Goal: Navigation & Orientation: Find specific page/section

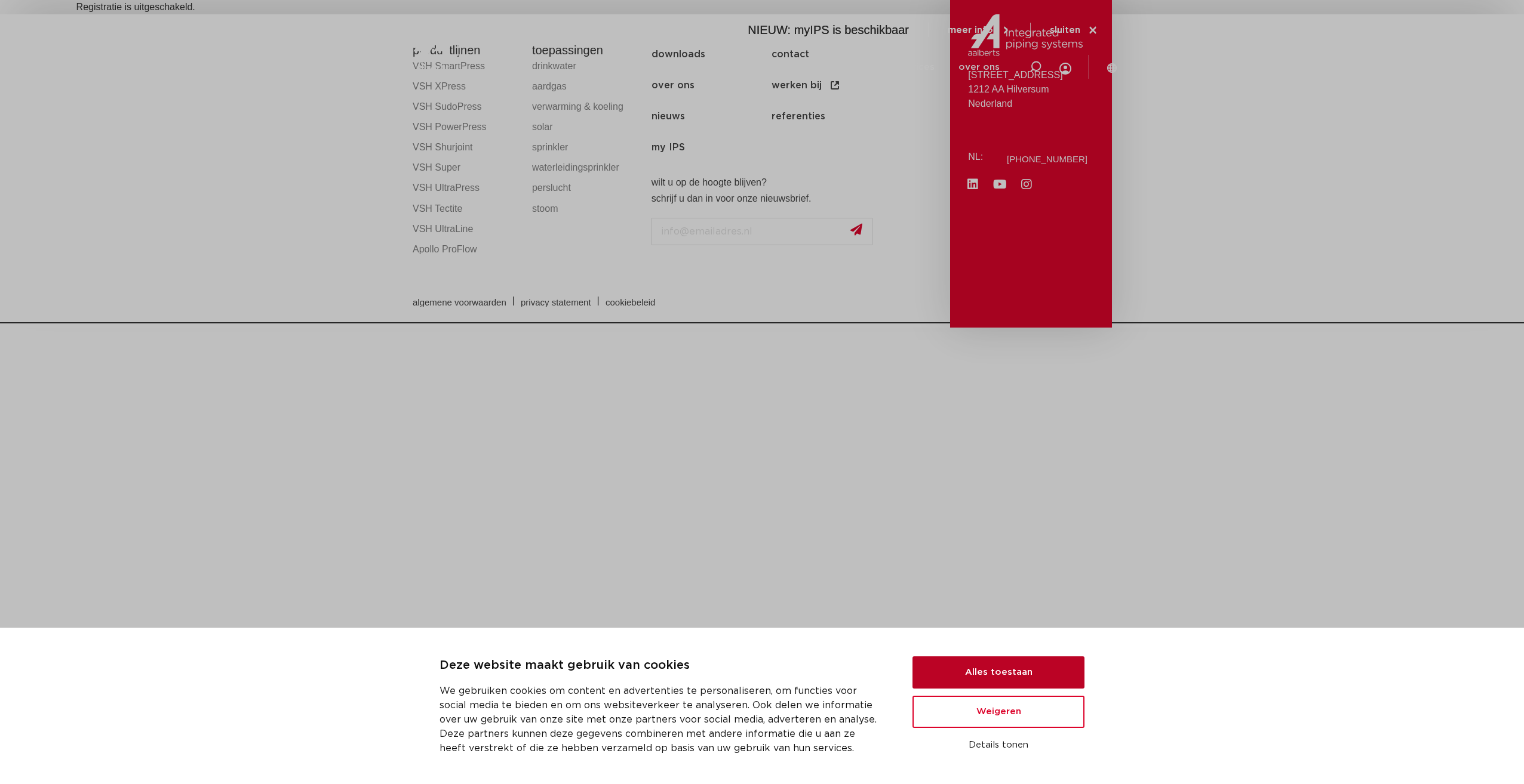
drag, startPoint x: 1003, startPoint y: 670, endPoint x: 922, endPoint y: 481, distance: 205.6
click at [1004, 669] on button "Alles toestaan" at bounding box center [999, 672] width 172 height 32
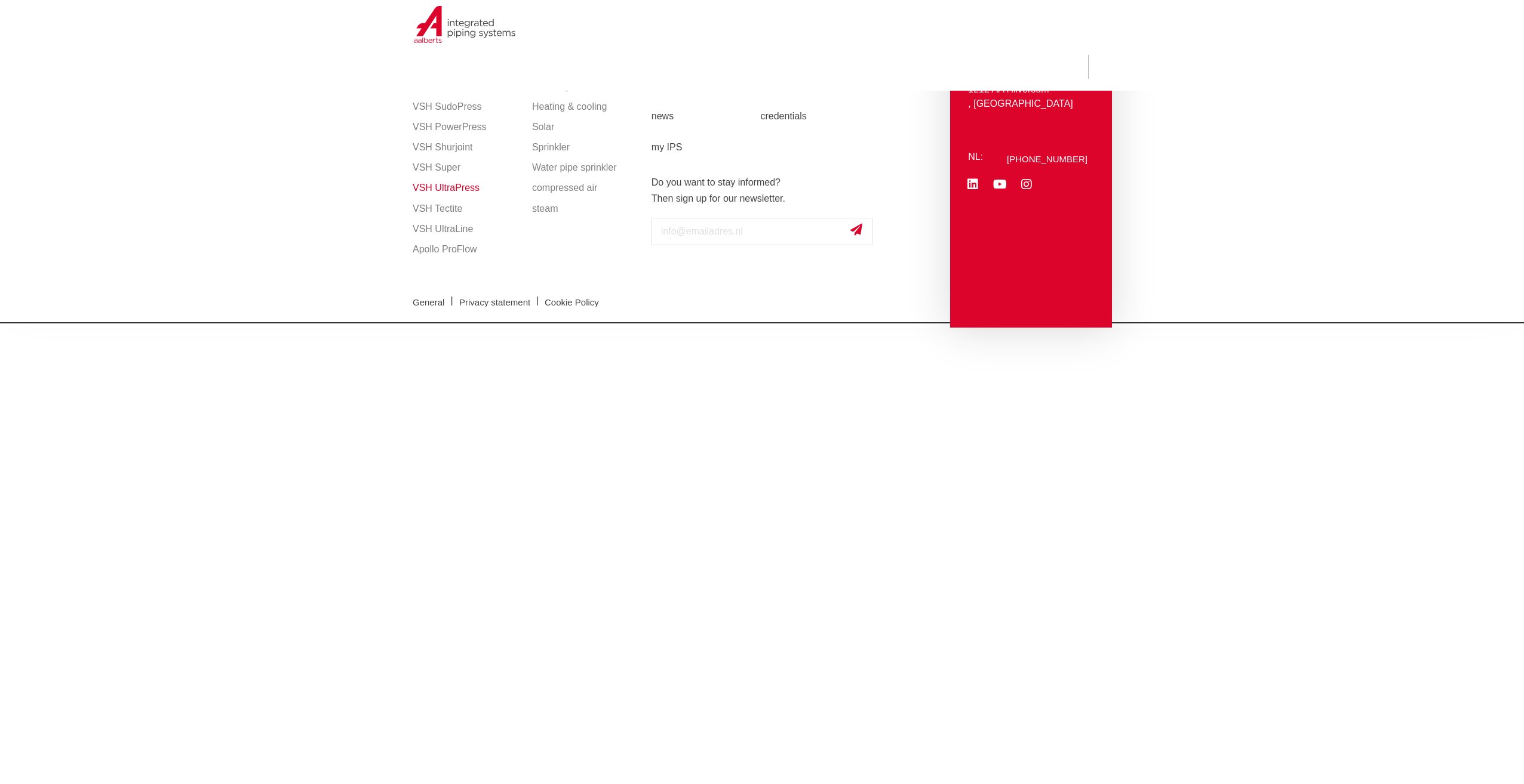
click at [445, 190] on link "VSH UltraPress" at bounding box center [466, 187] width 107 height 20
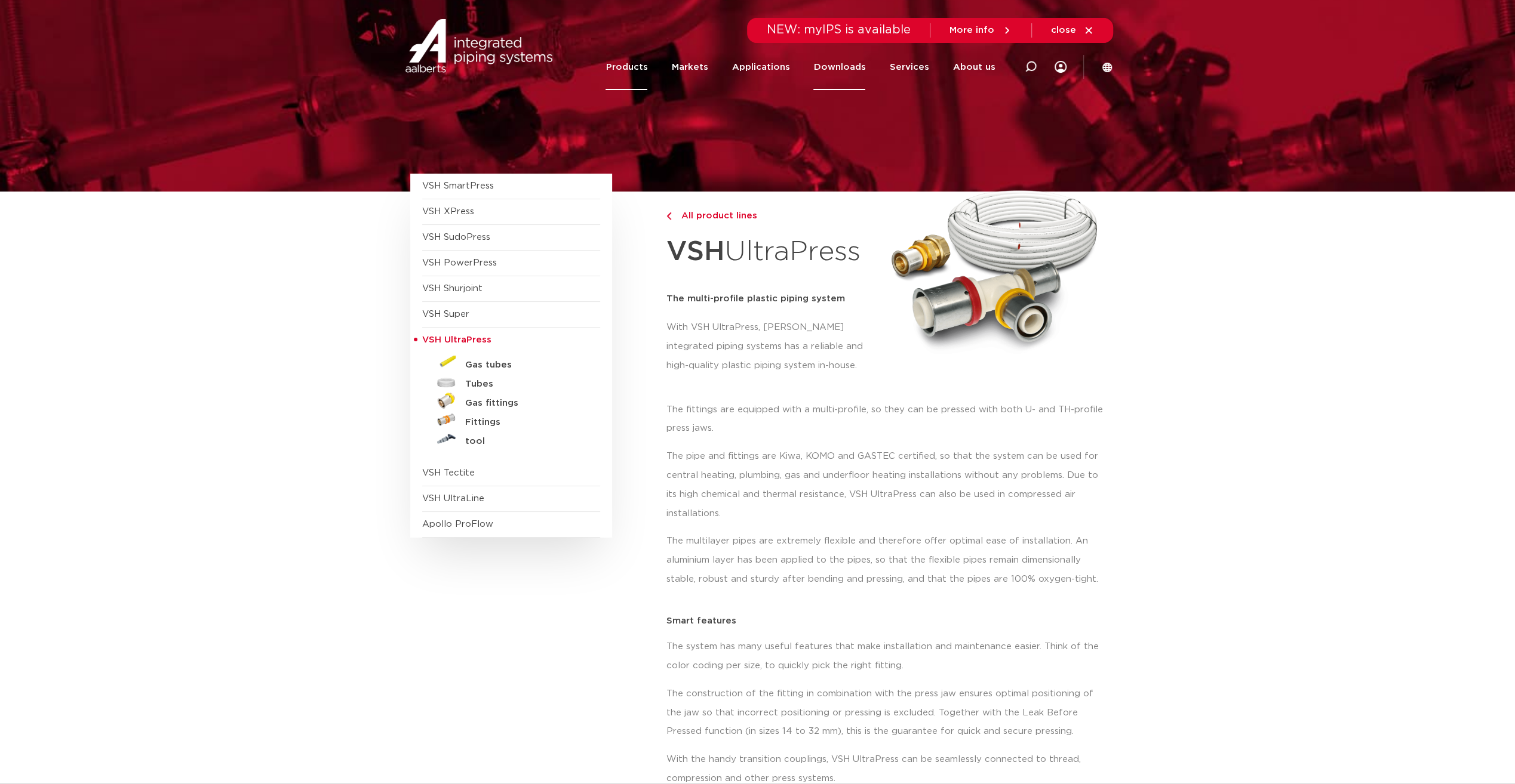
click at [843, 67] on link "Downloads" at bounding box center [840, 67] width 52 height 46
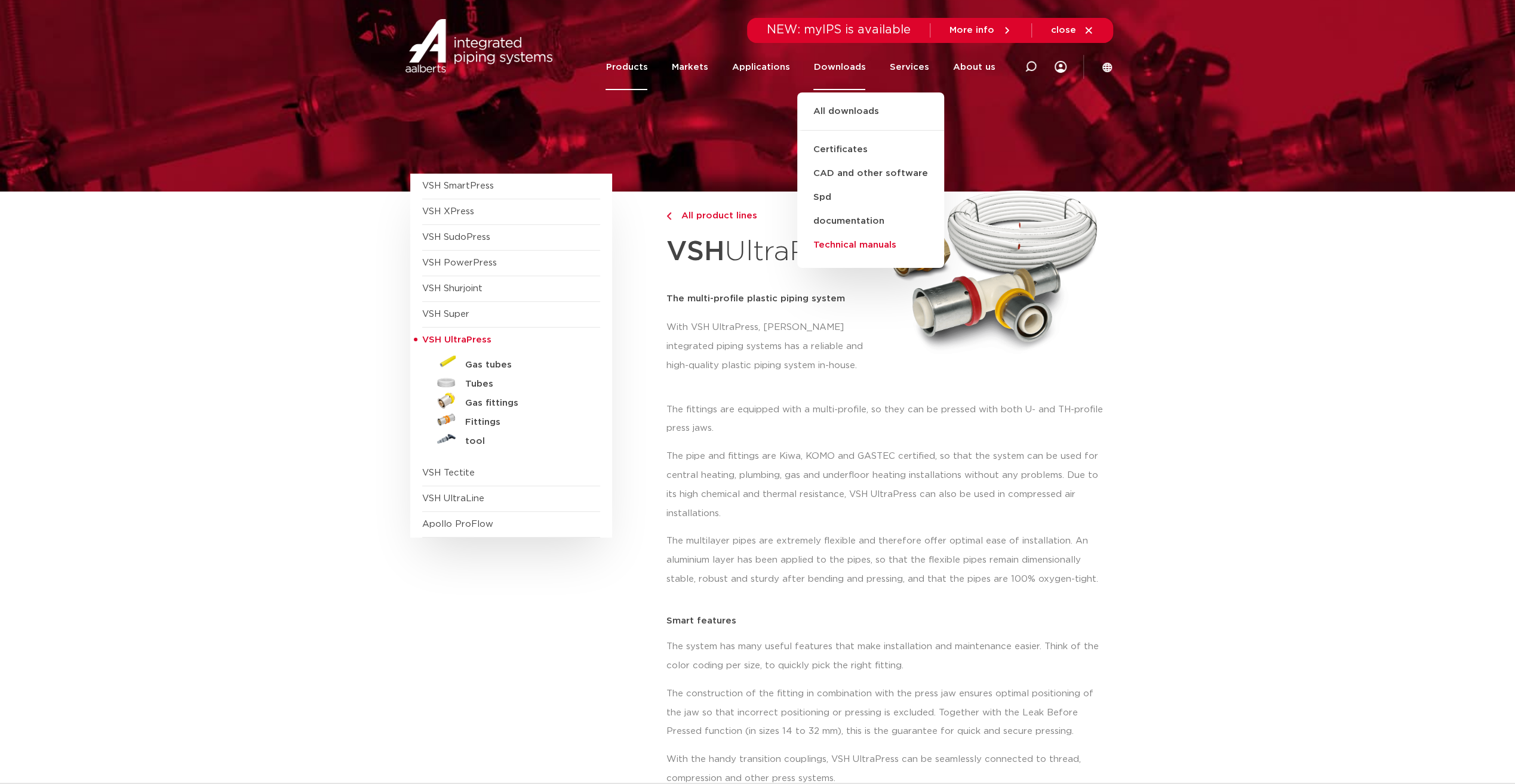
click at [848, 248] on link "Technical manuals" at bounding box center [870, 245] width 147 height 24
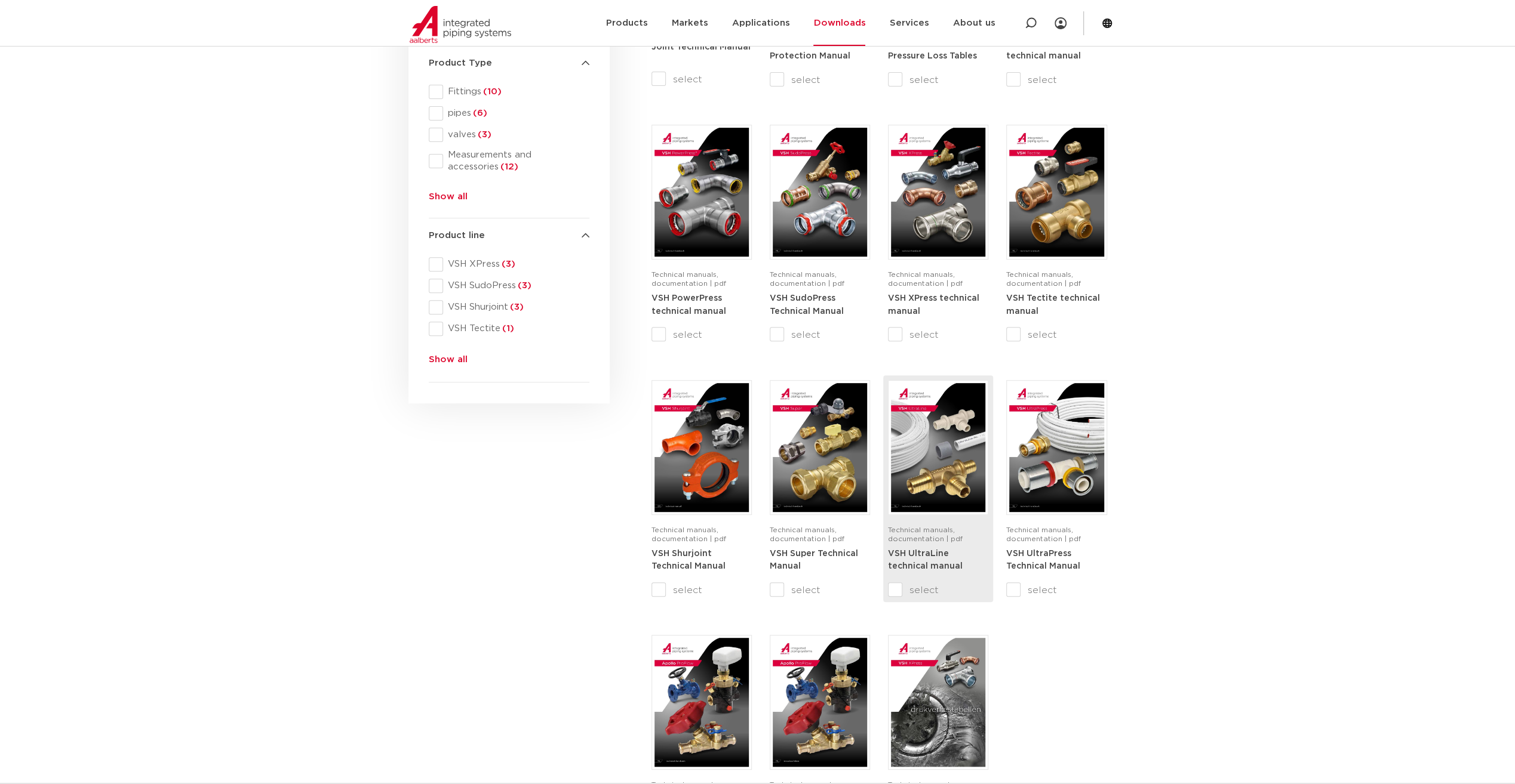
scroll to position [358, 0]
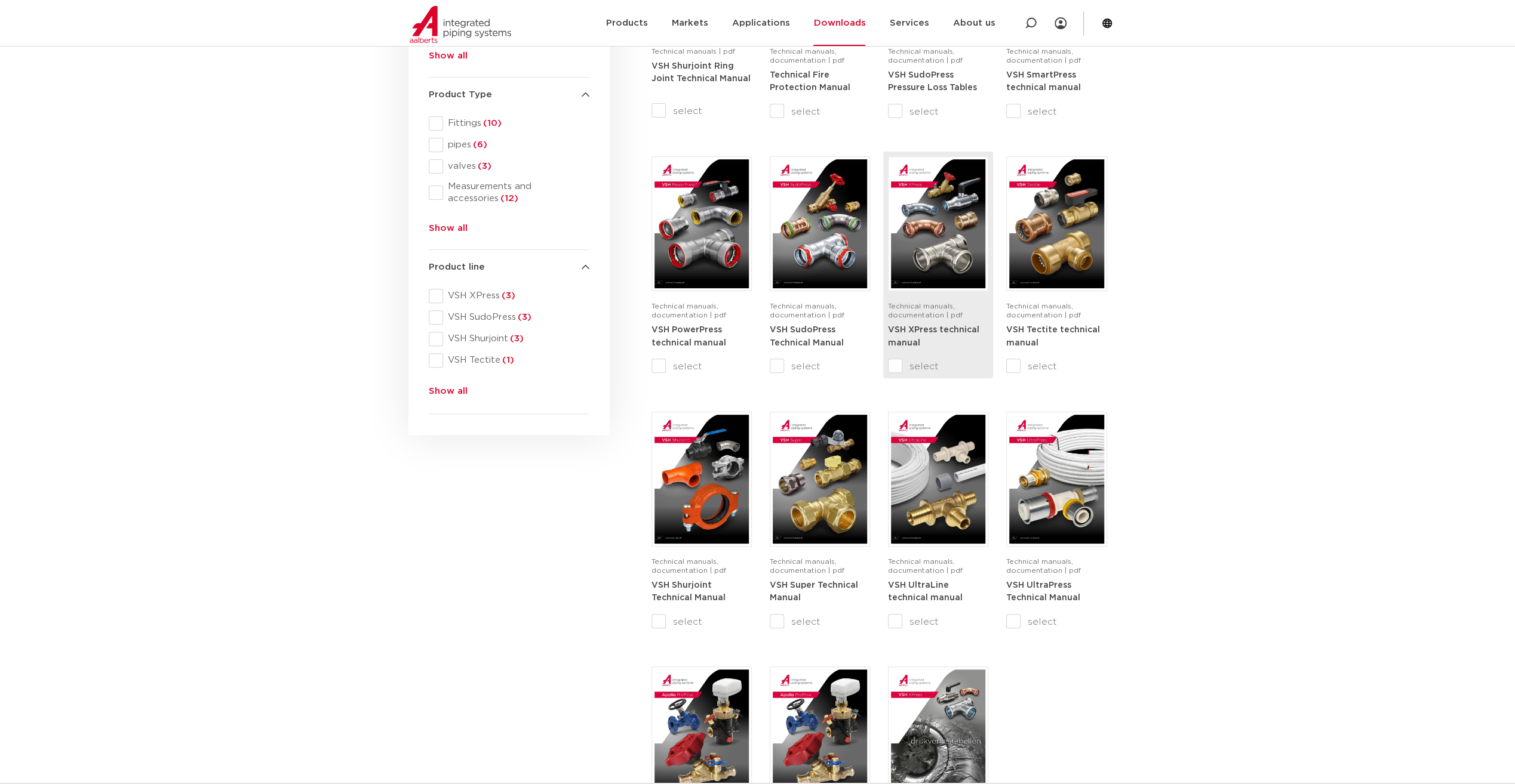
click at [896, 370] on input "select" at bounding box center [913, 366] width 50 height 14
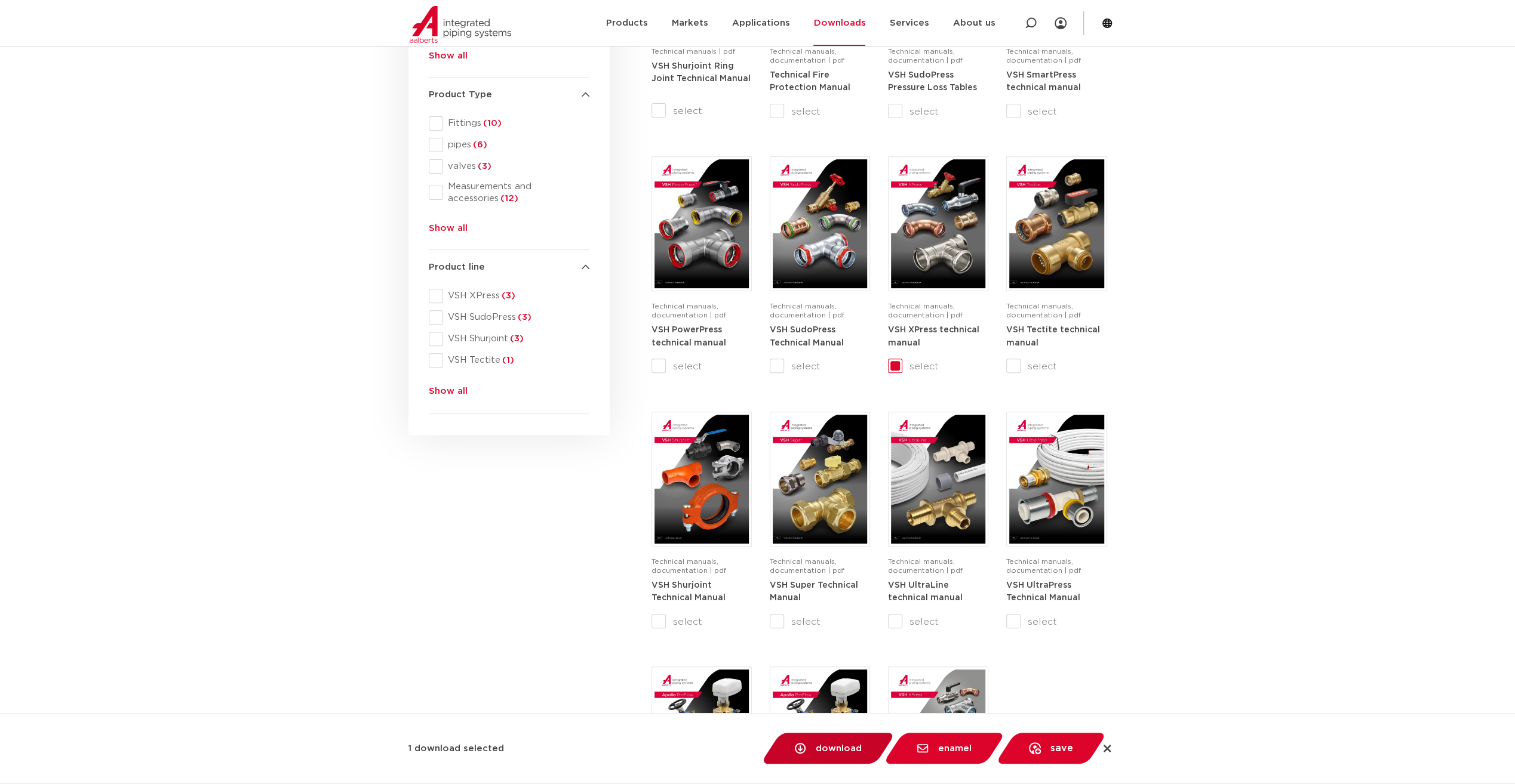
click at [828, 749] on span "download" at bounding box center [839, 749] width 46 height 9
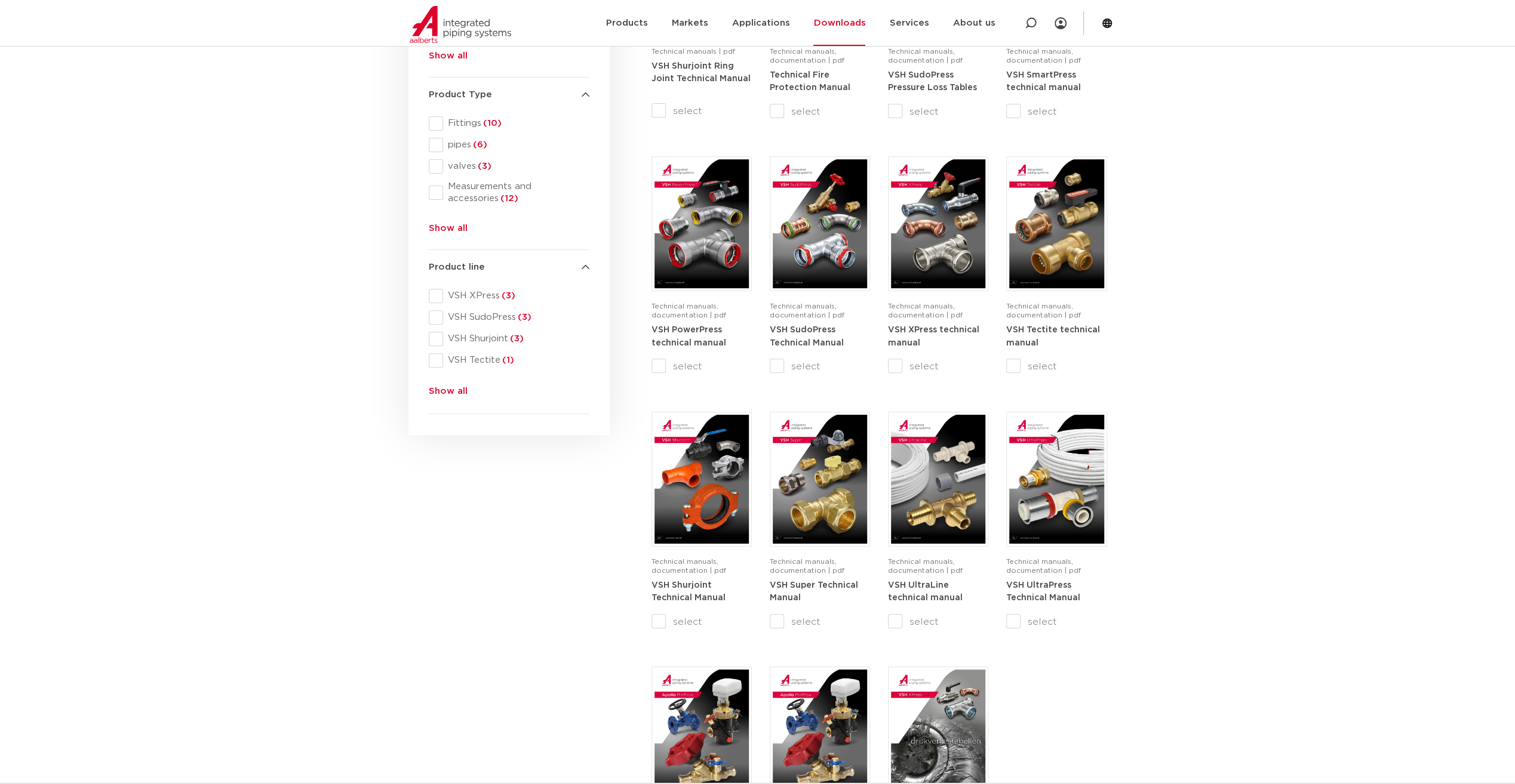
checkbox input "false"
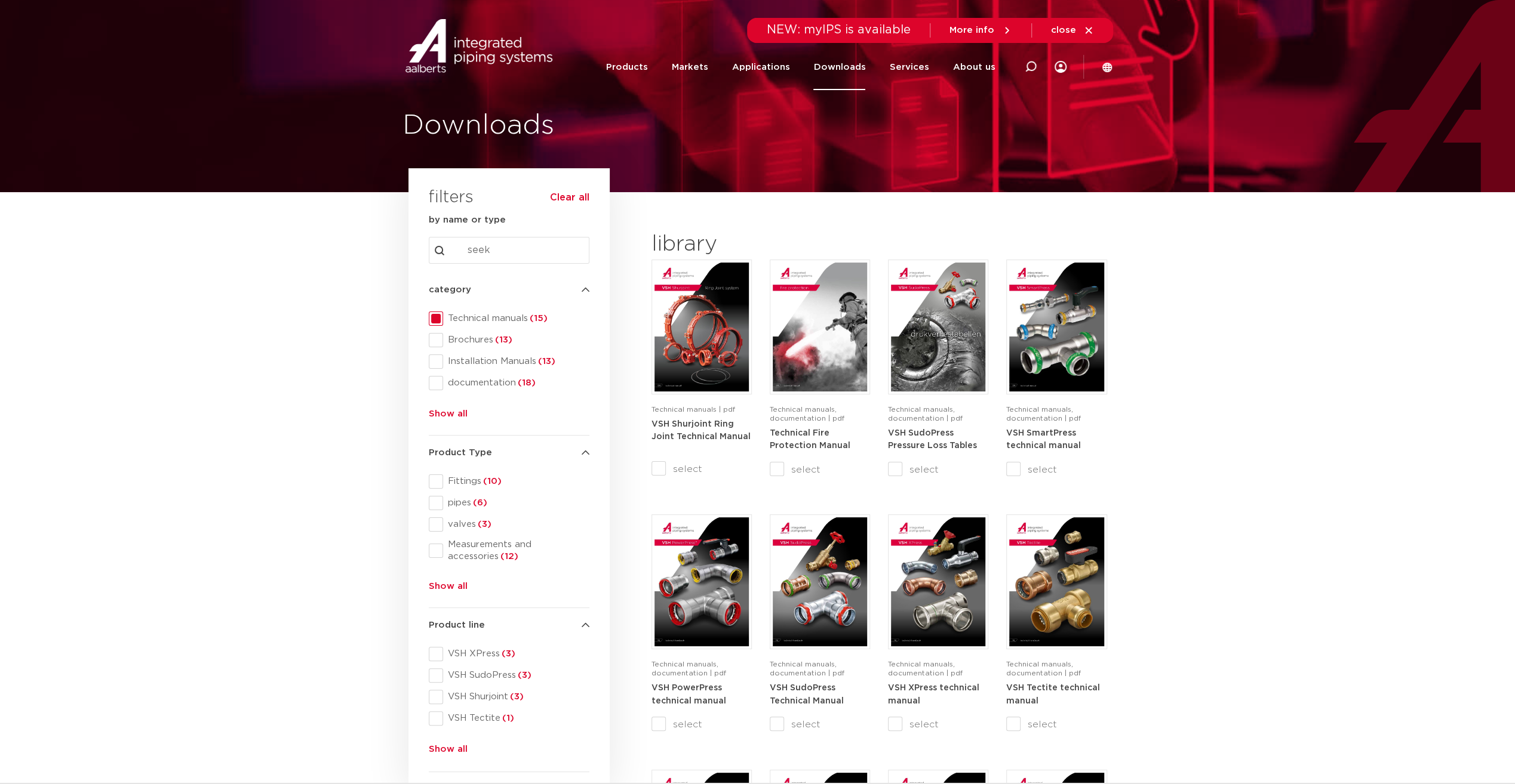
drag, startPoint x: 1358, startPoint y: 126, endPoint x: 1248, endPoint y: 129, distance: 110.0
click at [1358, 126] on div "Downloads" at bounding box center [758, 96] width 1515 height 192
click at [1089, 30] on icon at bounding box center [1088, 30] width 7 height 7
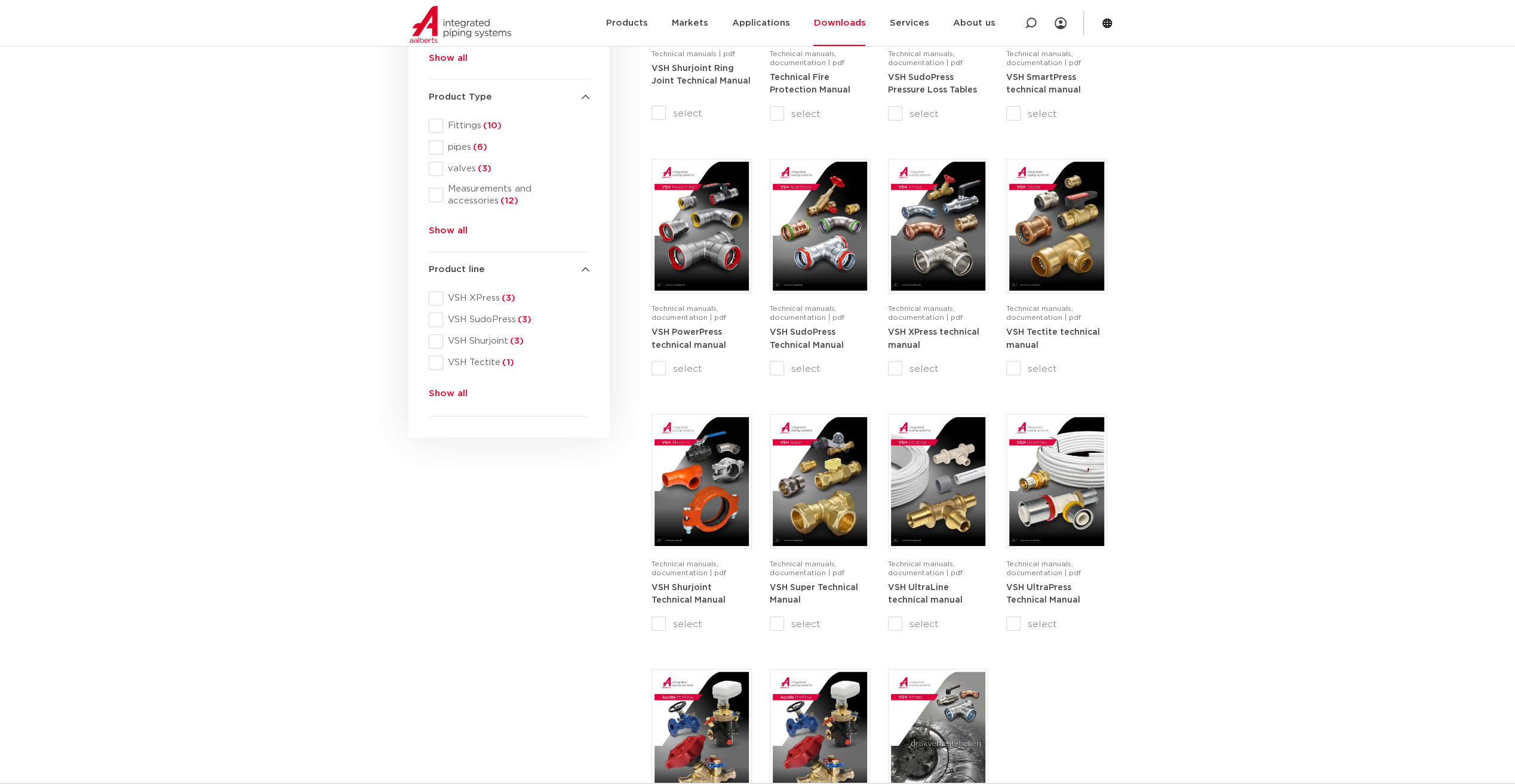
scroll to position [358, 0]
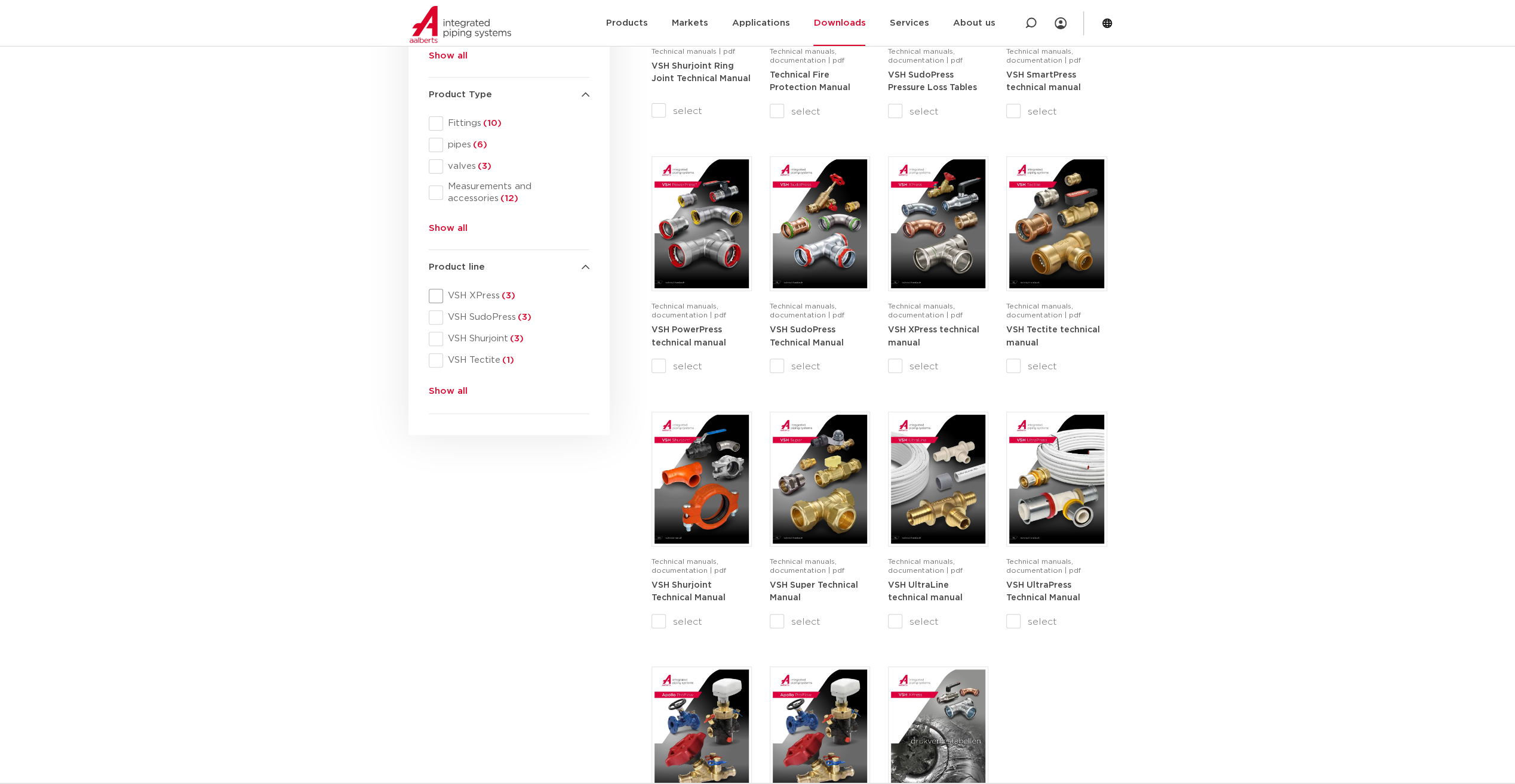
click at [437, 298] on span at bounding box center [435, 295] width 14 height 14
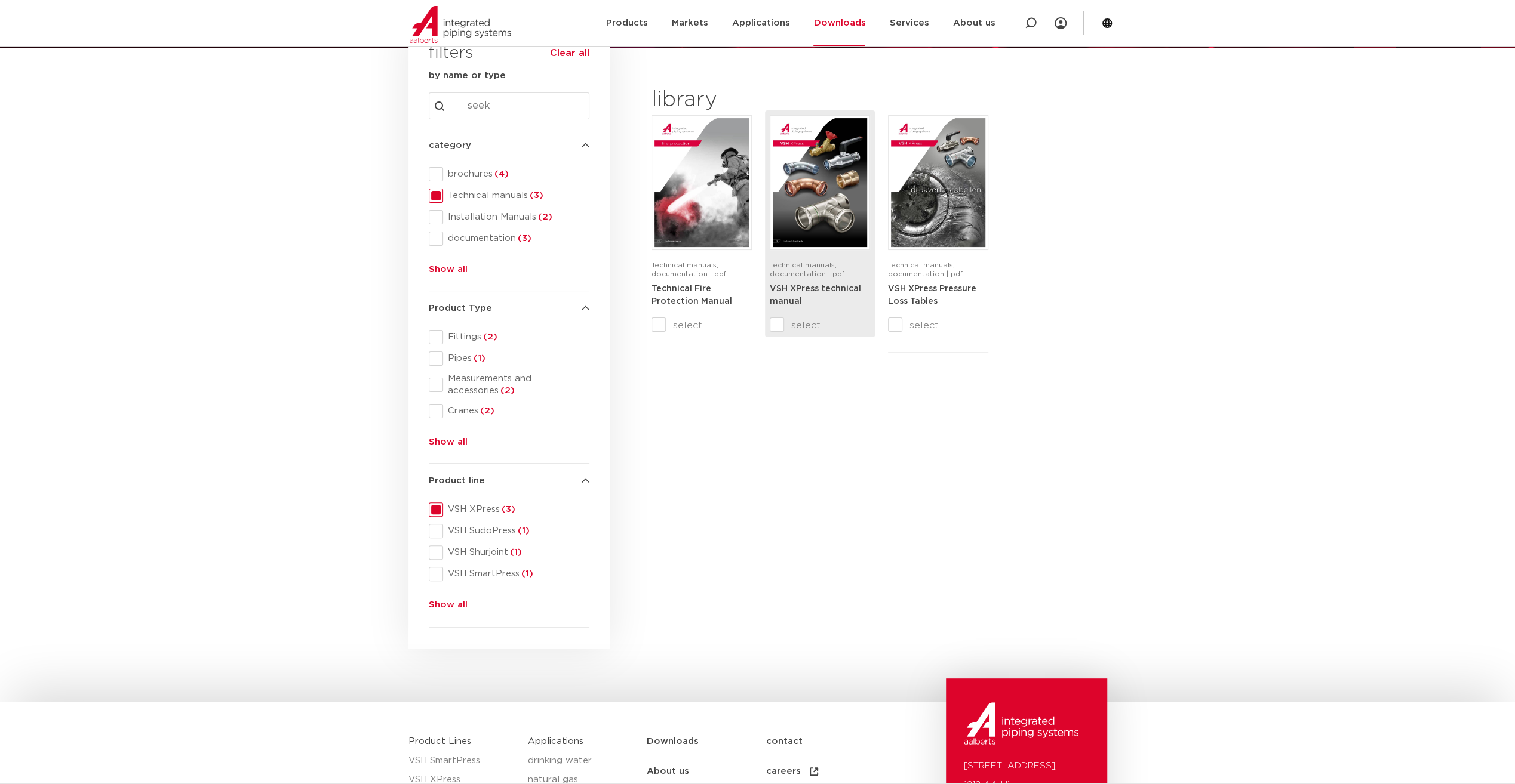
scroll to position [119, 0]
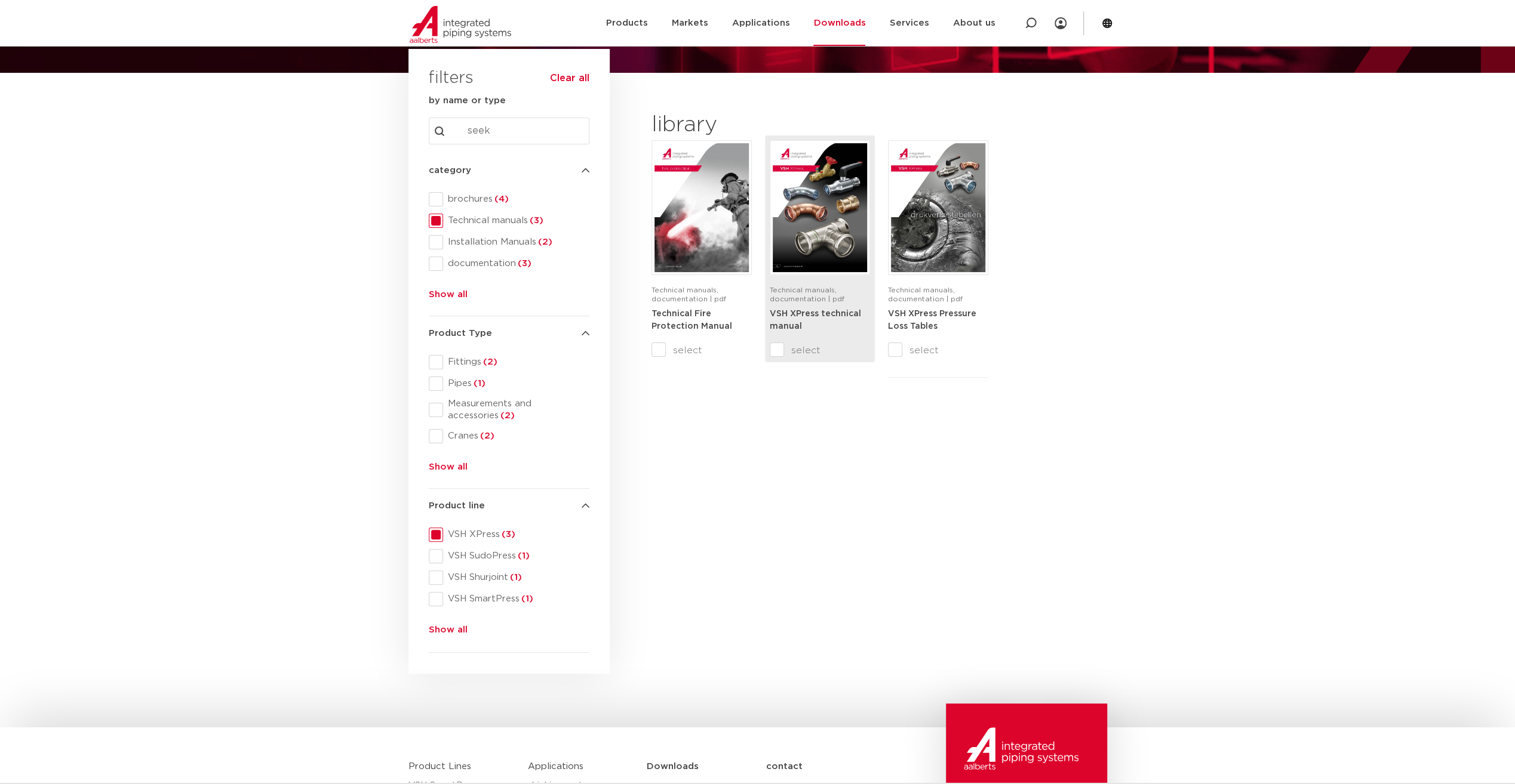
click at [822, 314] on strong "VSH XPress technical manual" at bounding box center [815, 320] width 91 height 22
click at [445, 467] on button "Show all" at bounding box center [448, 470] width 39 height 19
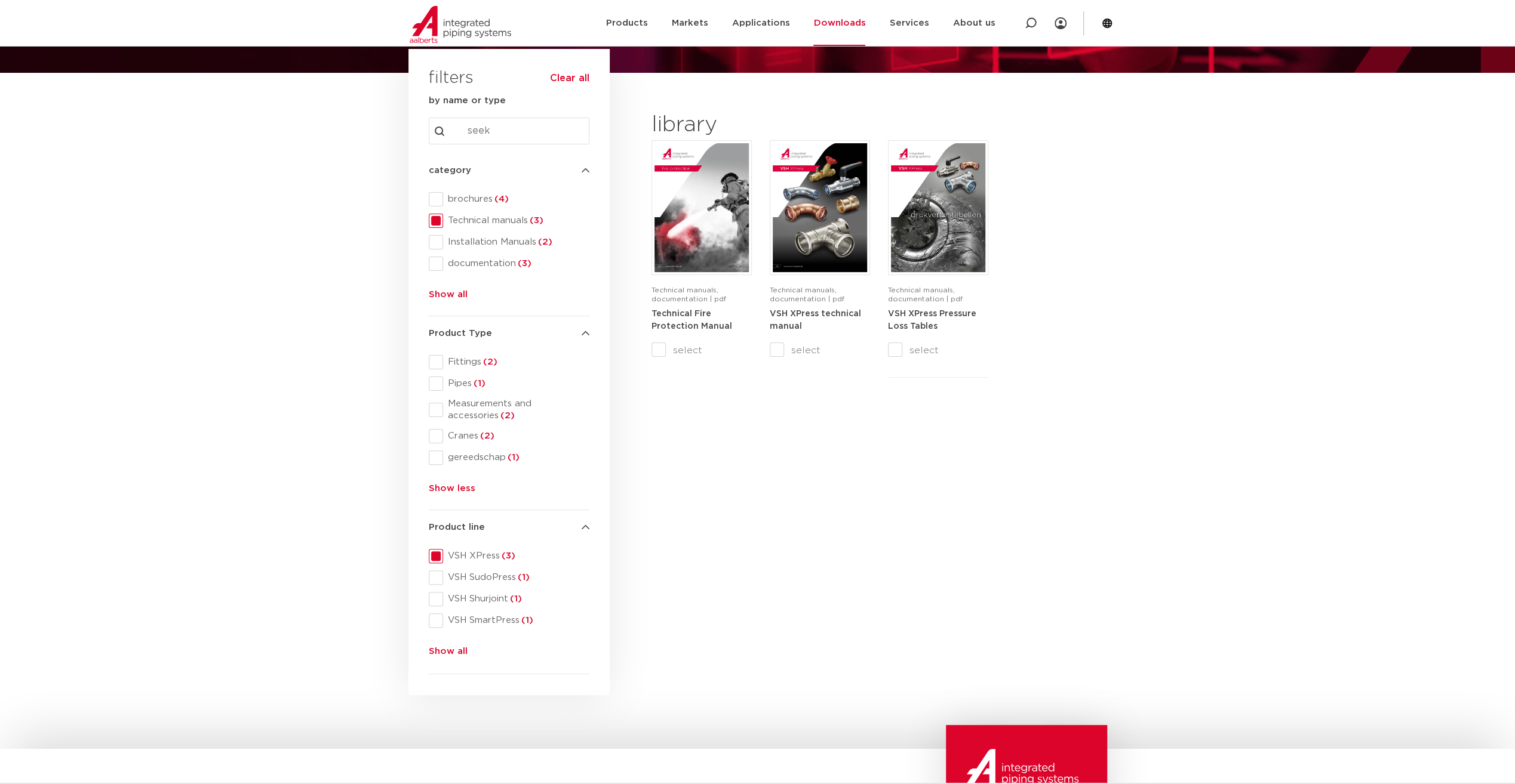
click at [452, 652] on button "Show all" at bounding box center [448, 654] width 39 height 19
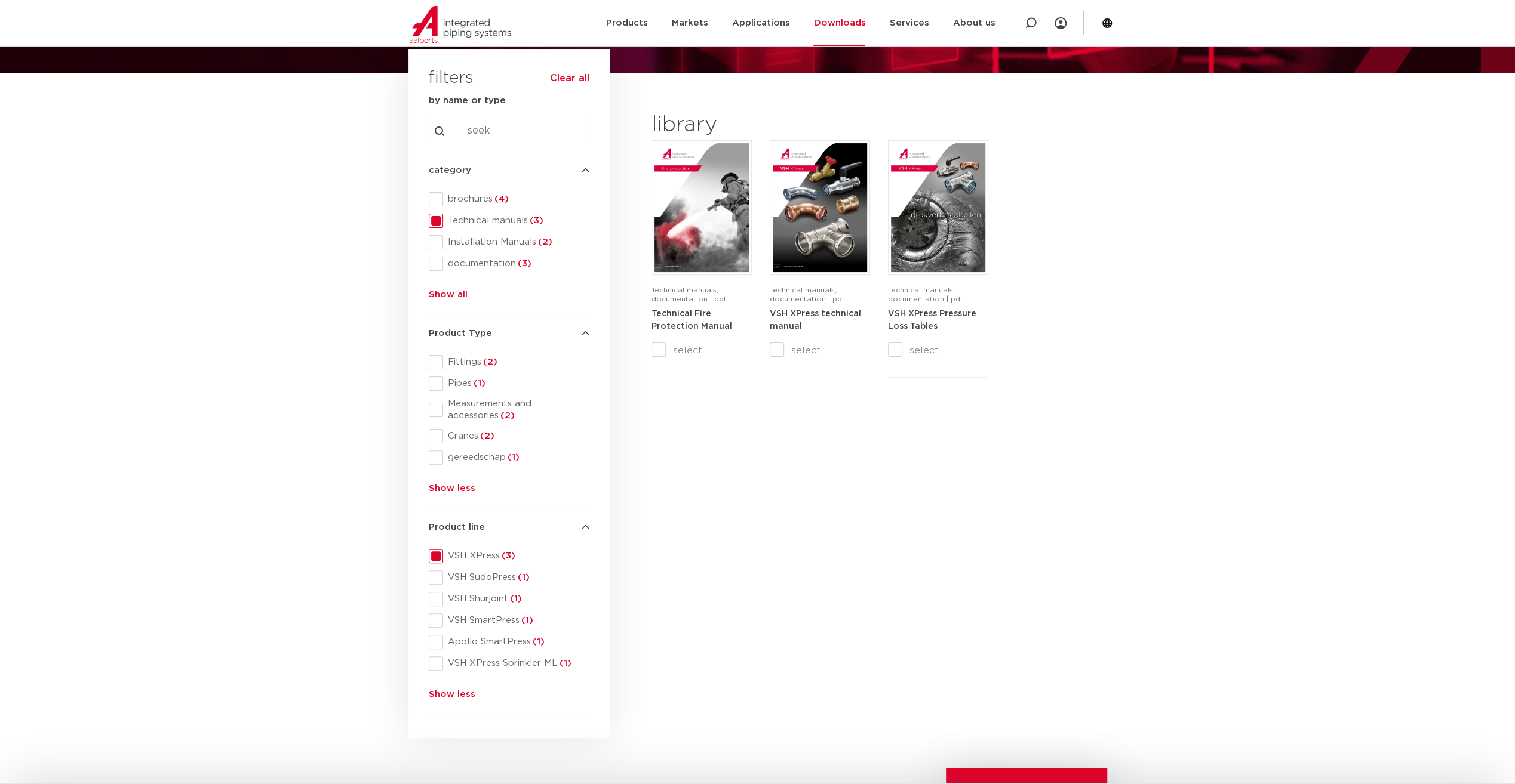
click at [439, 559] on span at bounding box center [435, 556] width 14 height 14
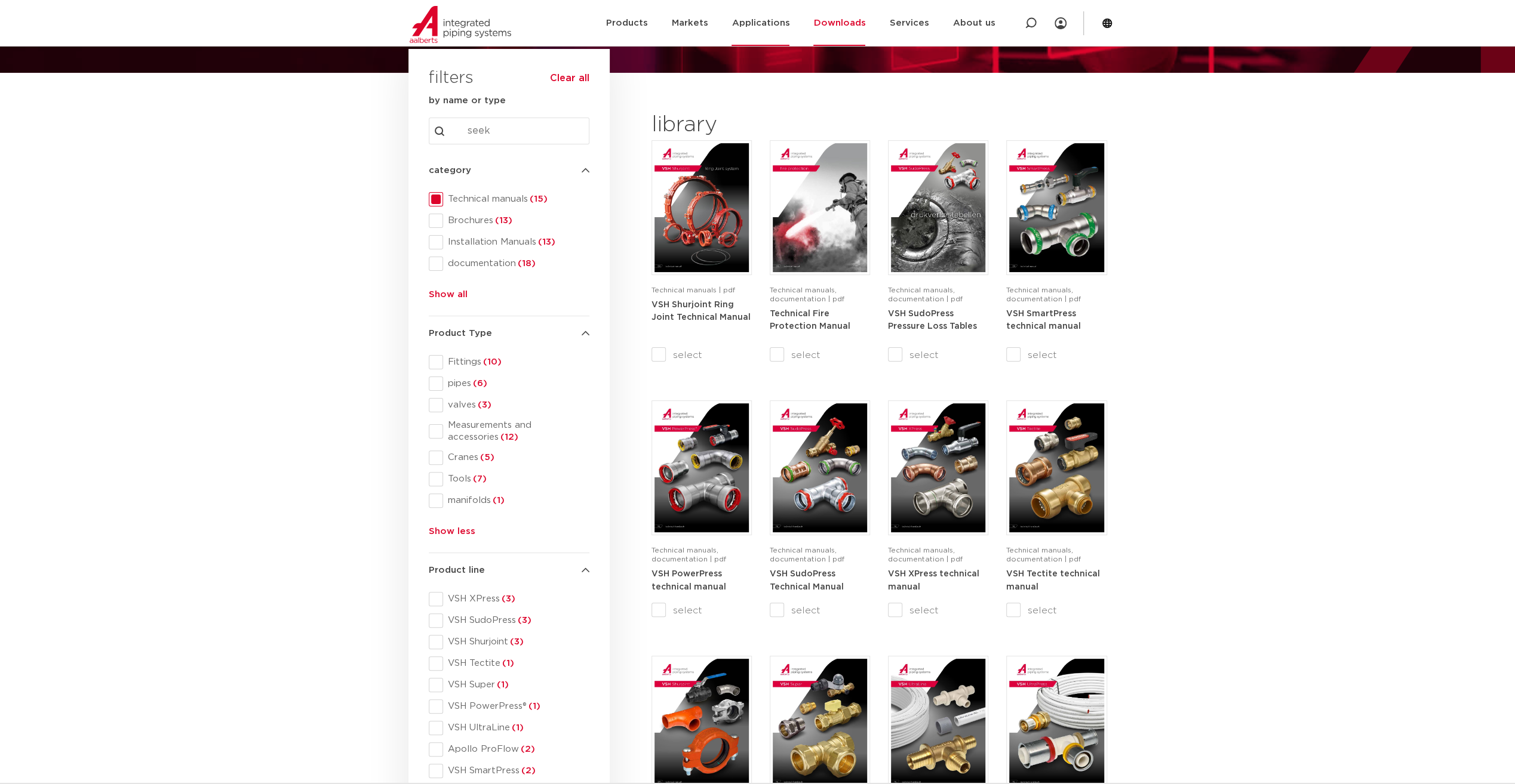
click at [769, 22] on link "Applications" at bounding box center [760, 23] width 58 height 46
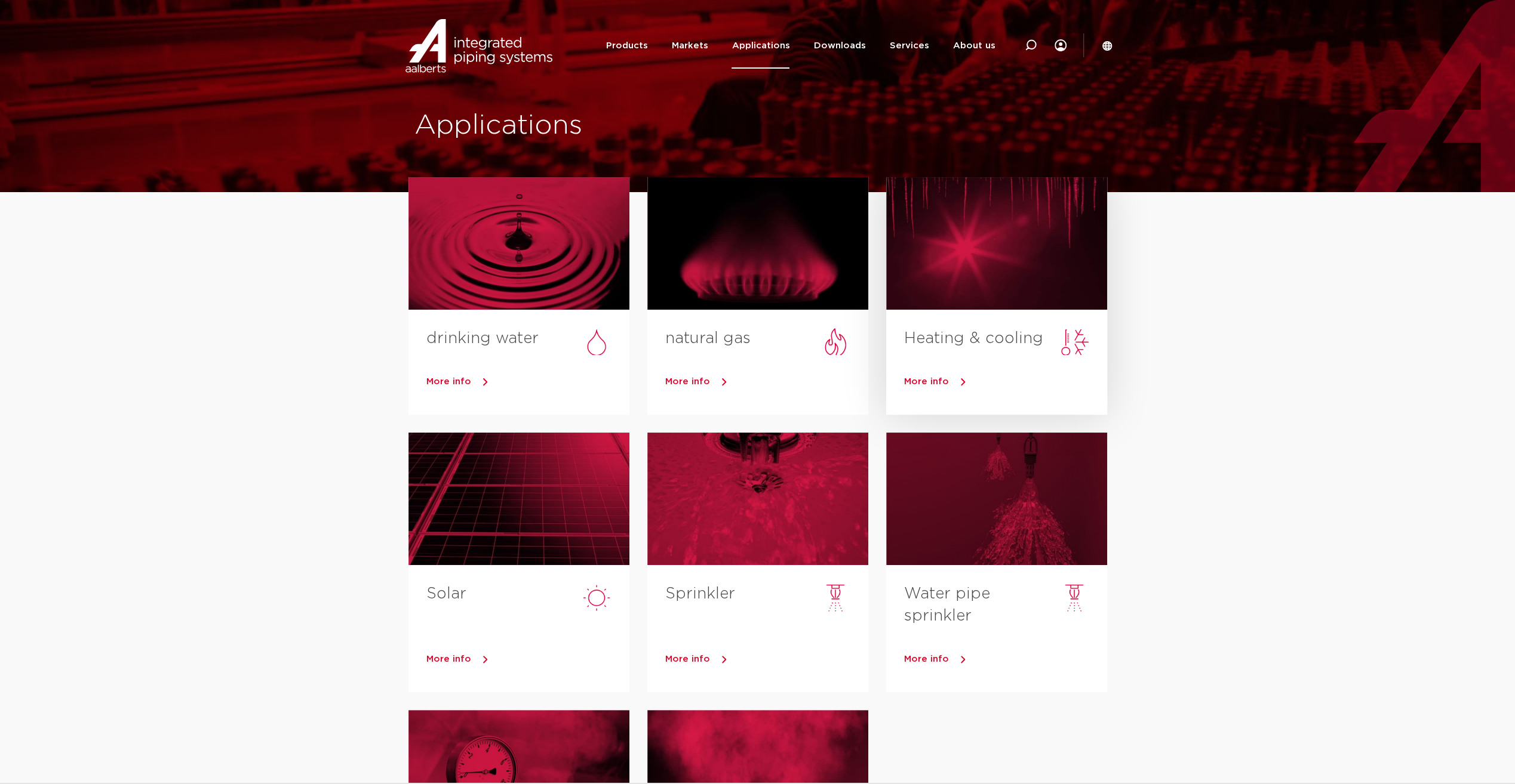
click at [928, 383] on span "More info" at bounding box center [926, 382] width 45 height 9
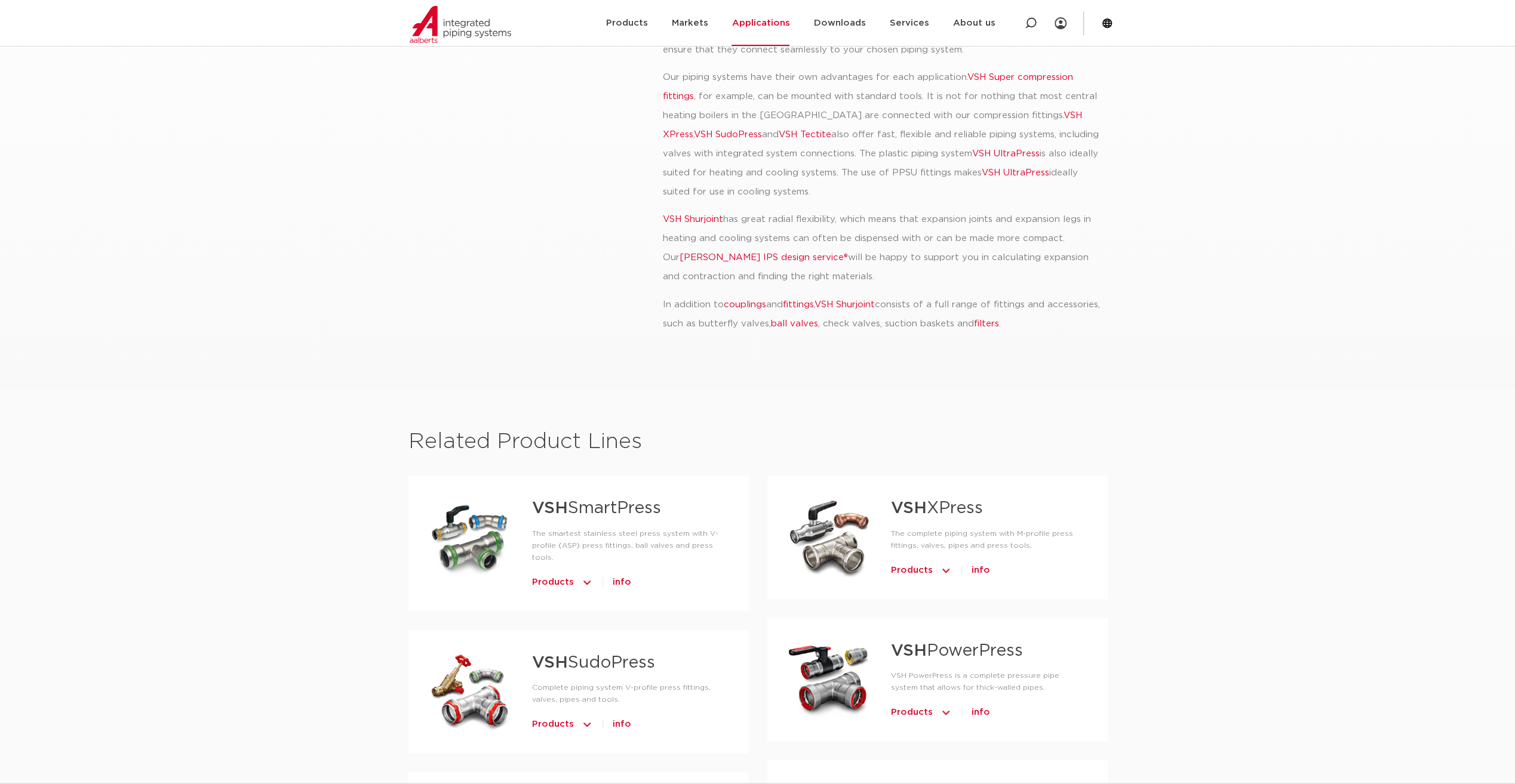
scroll to position [597, 0]
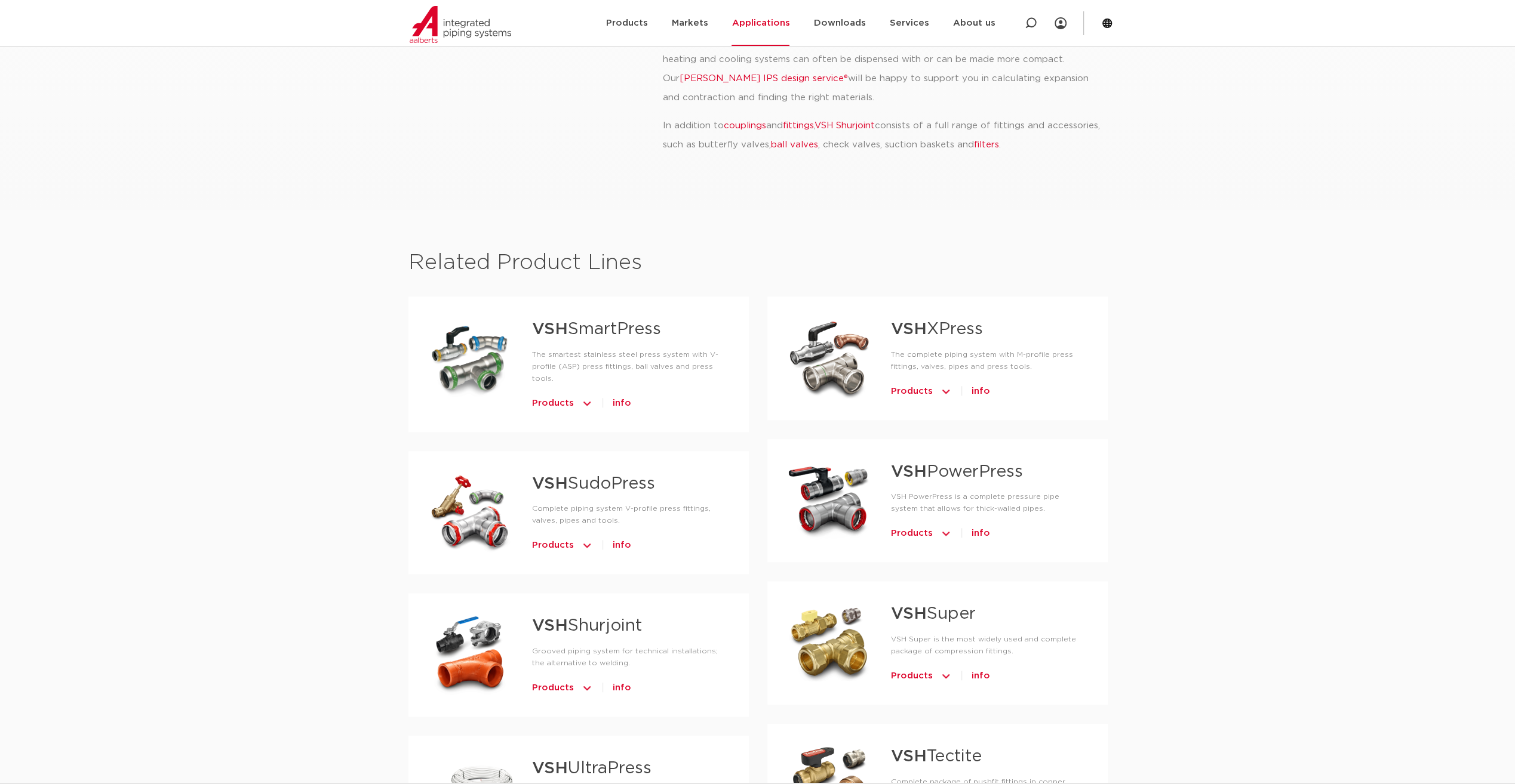
click at [941, 389] on img at bounding box center [946, 392] width 12 height 19
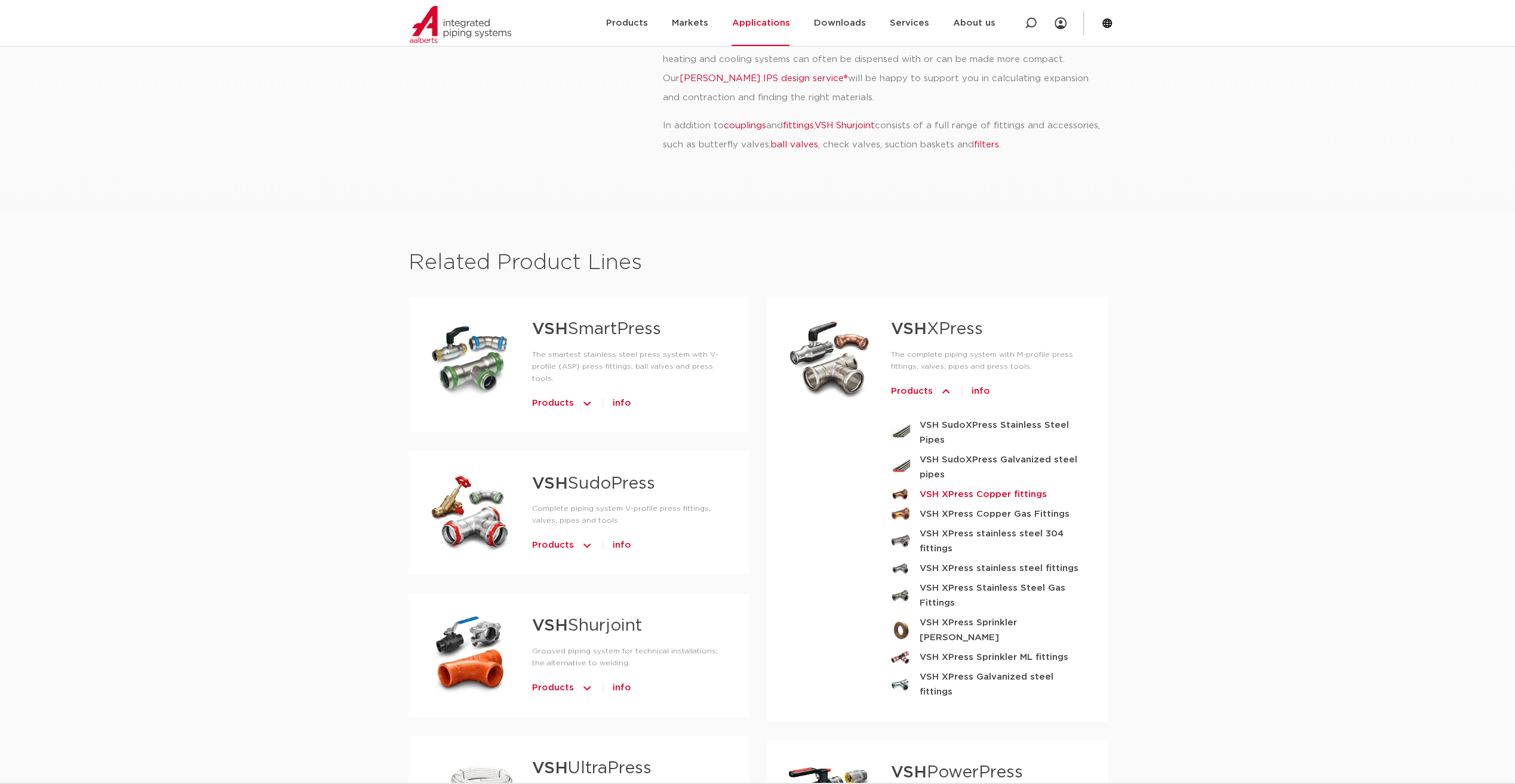
click at [969, 492] on strong "VSH XPress Copper fittings" at bounding box center [983, 495] width 127 height 15
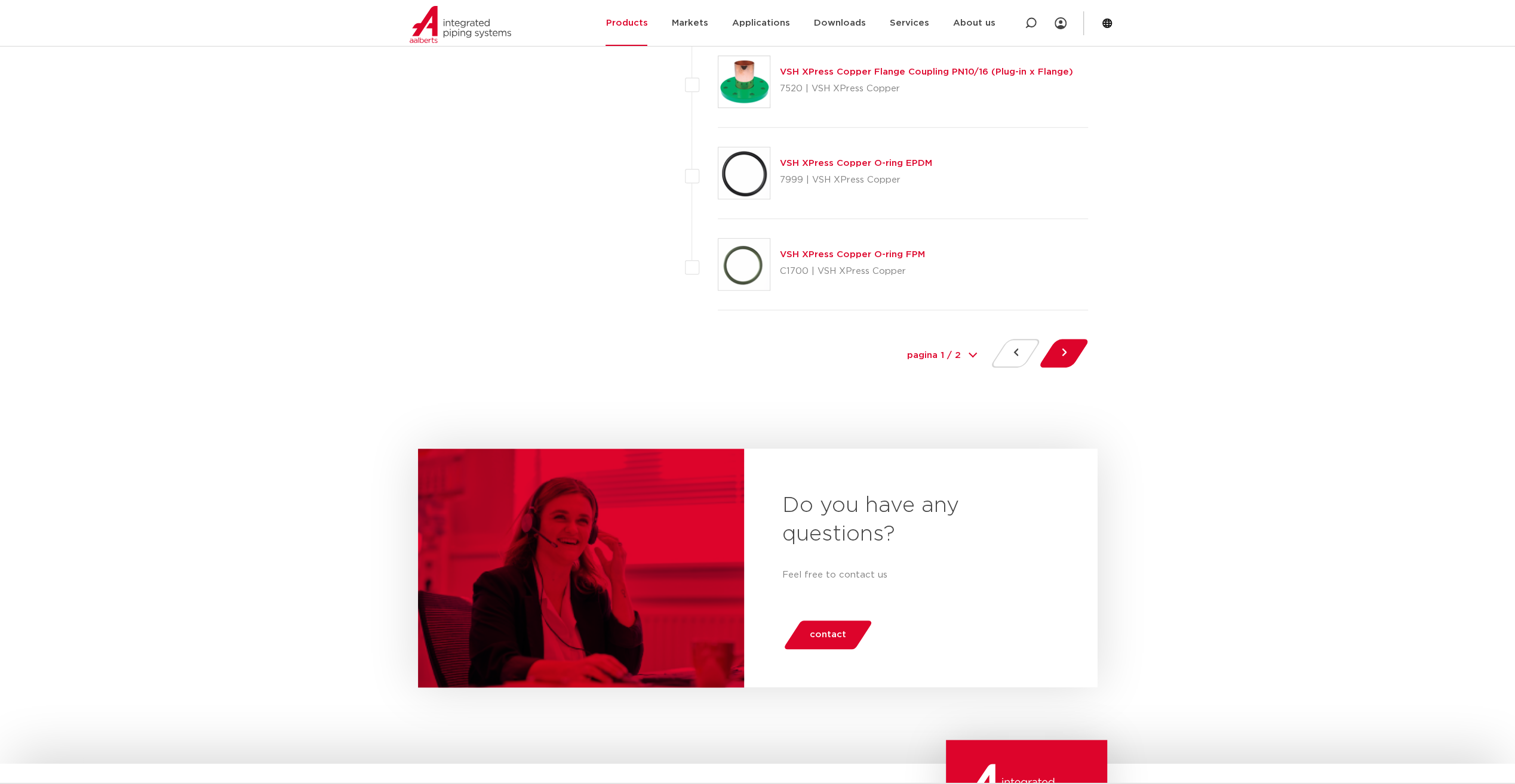
scroll to position [5431, 0]
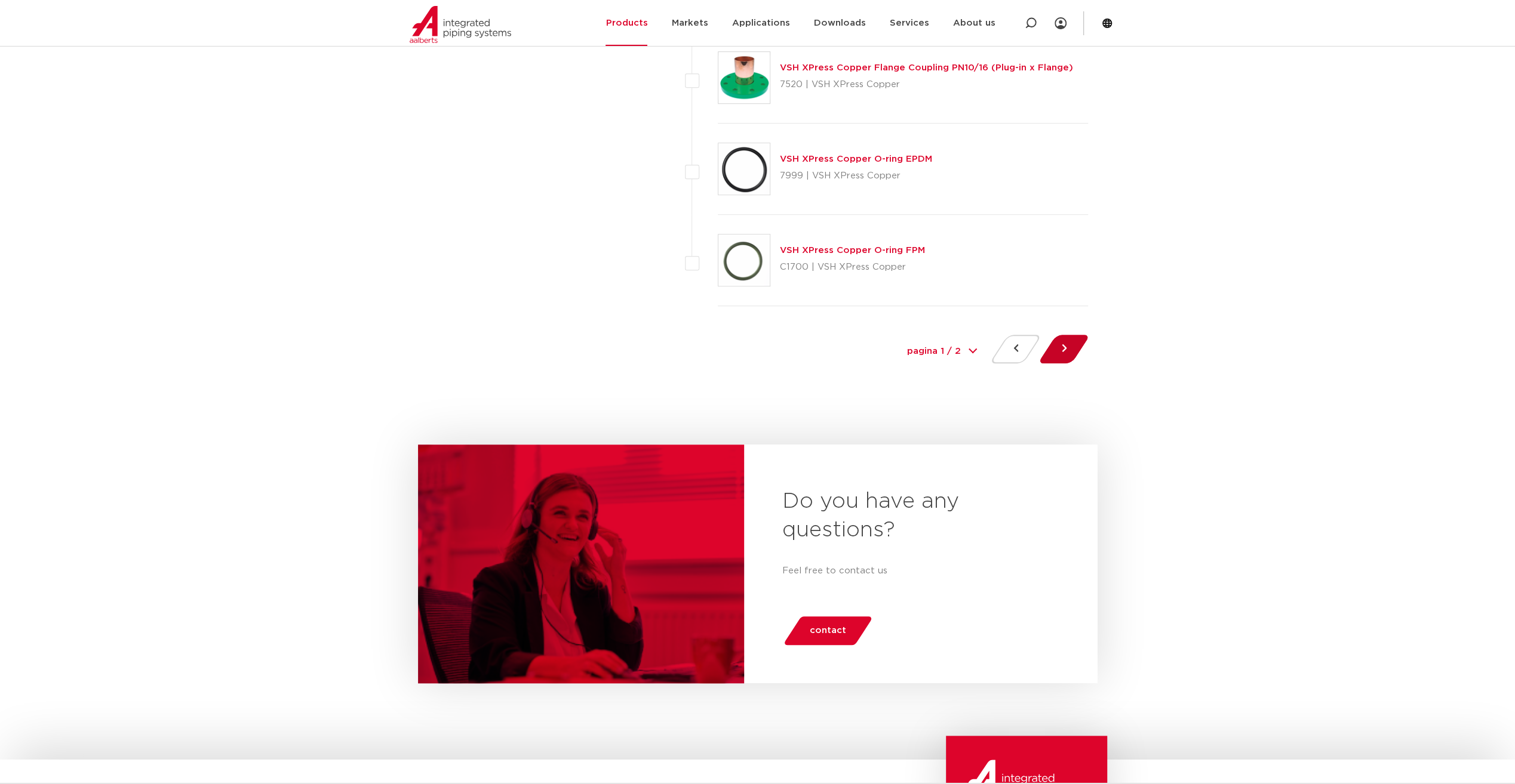
click at [1066, 336] on button at bounding box center [1064, 349] width 34 height 28
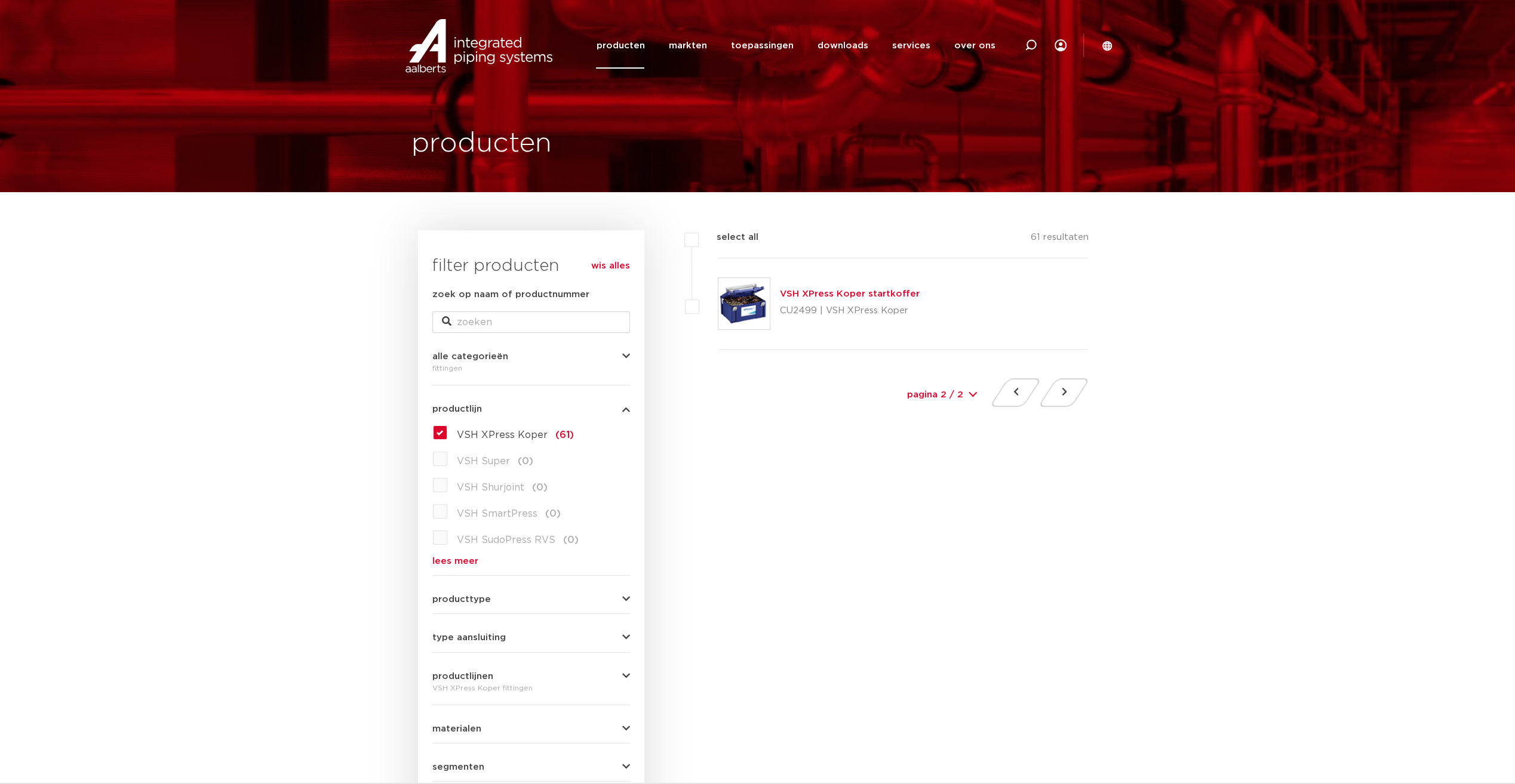
drag, startPoint x: 742, startPoint y: 108, endPoint x: 742, endPoint y: 99, distance: 9.0
click at [742, 99] on div "producten" at bounding box center [758, 96] width 710 height 192
click at [447, 430] on label "VSH XPress Koper (61)" at bounding box center [510, 433] width 127 height 19
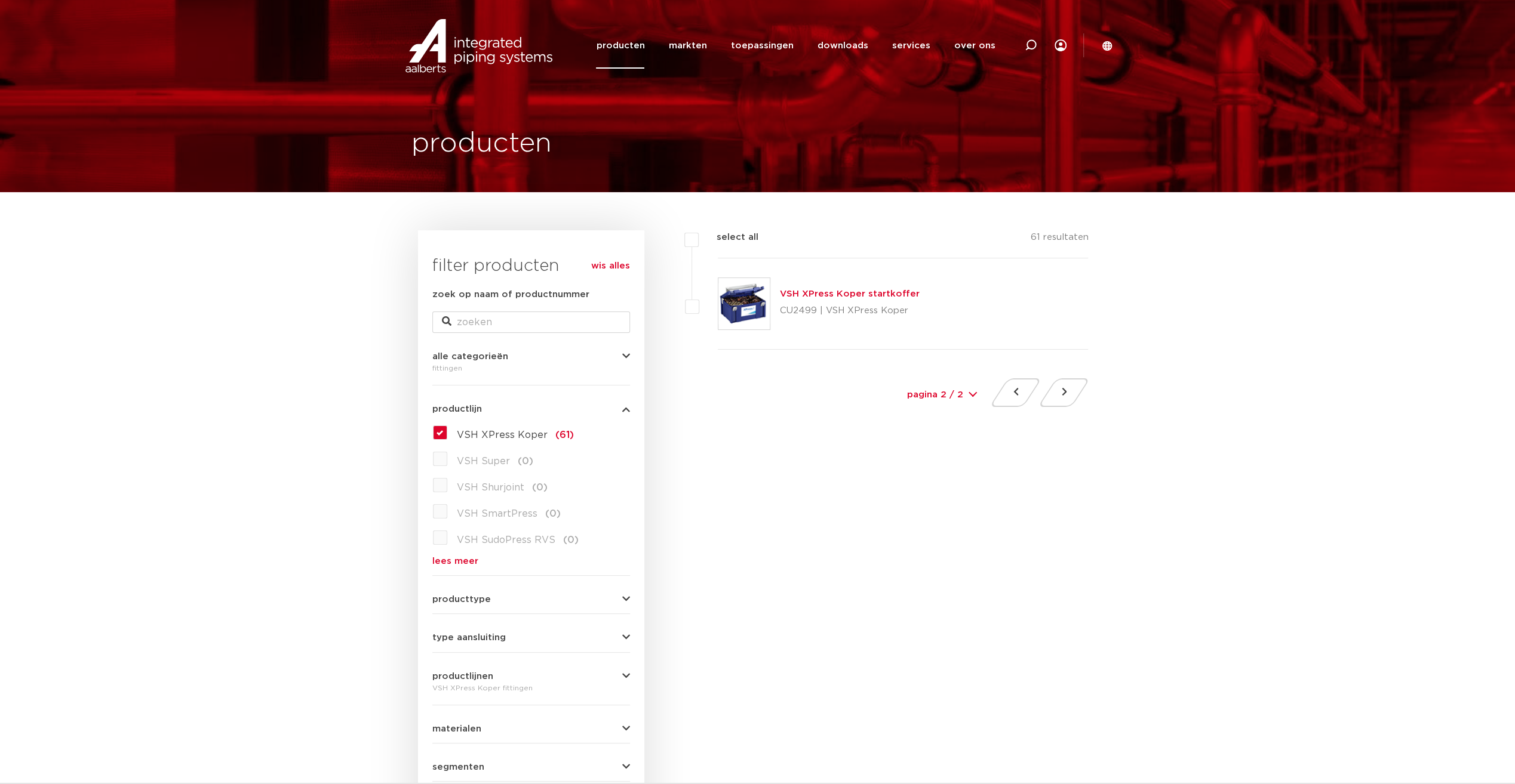
click at [0, 0] on input "VSH XPress Koper (61)" at bounding box center [0, 0] width 0 height 0
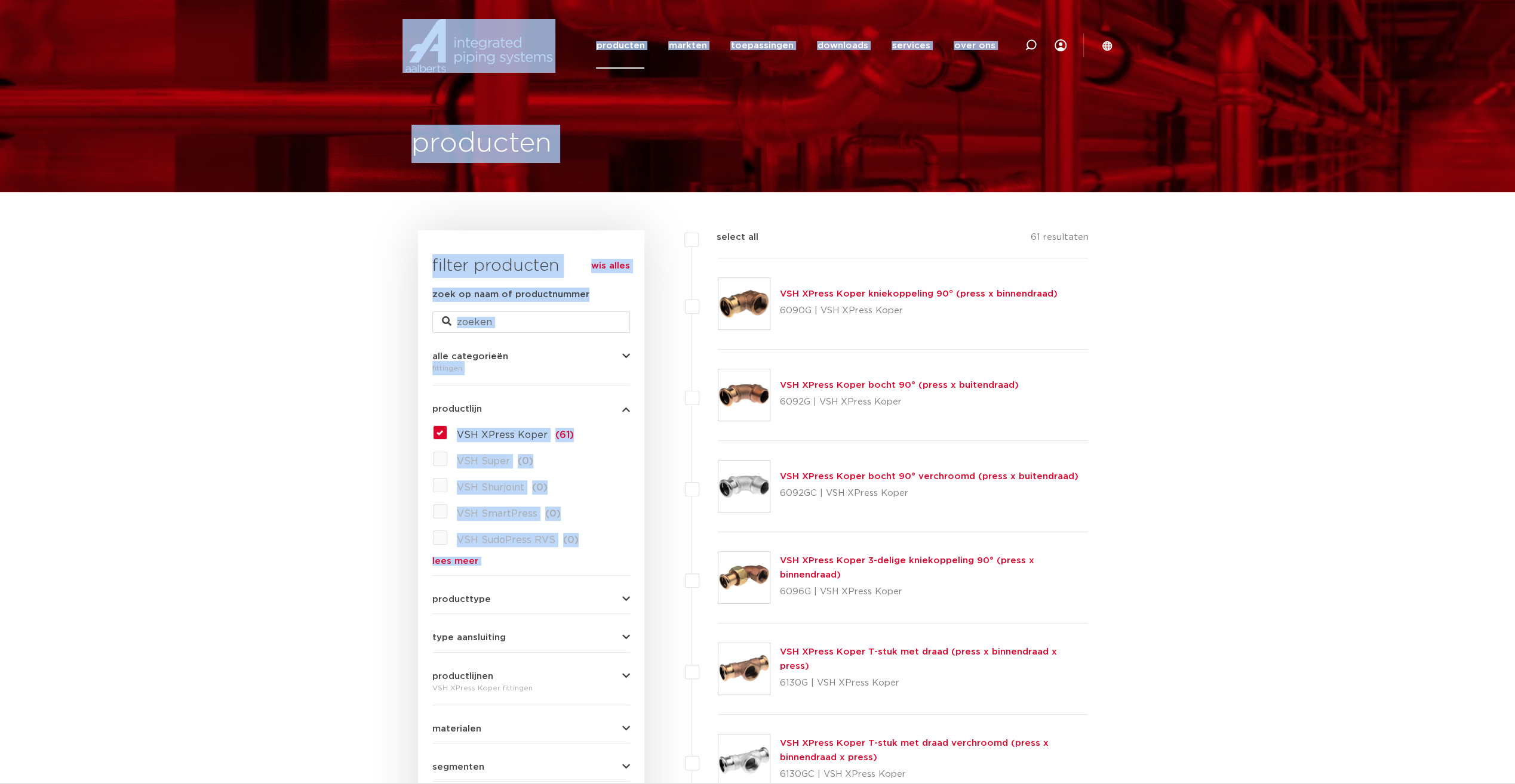
drag, startPoint x: 0, startPoint y: 0, endPoint x: 1095, endPoint y: 609, distance: 1253.0
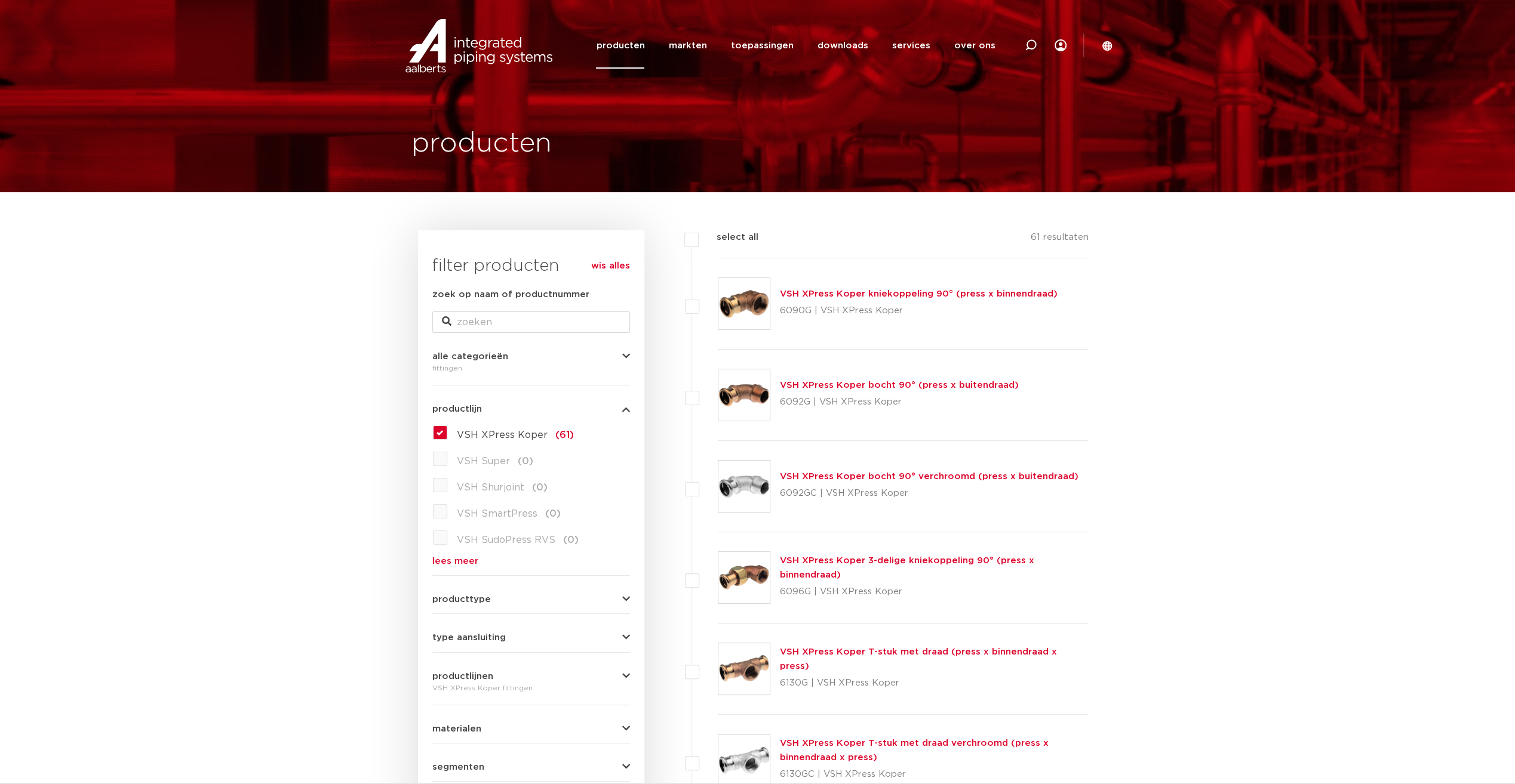
click at [381, 113] on section "producten" at bounding box center [758, 96] width 1515 height 192
click at [381, 112] on section "producten" at bounding box center [758, 96] width 1515 height 192
click at [1110, 46] on icon at bounding box center [1107, 46] width 10 height 10
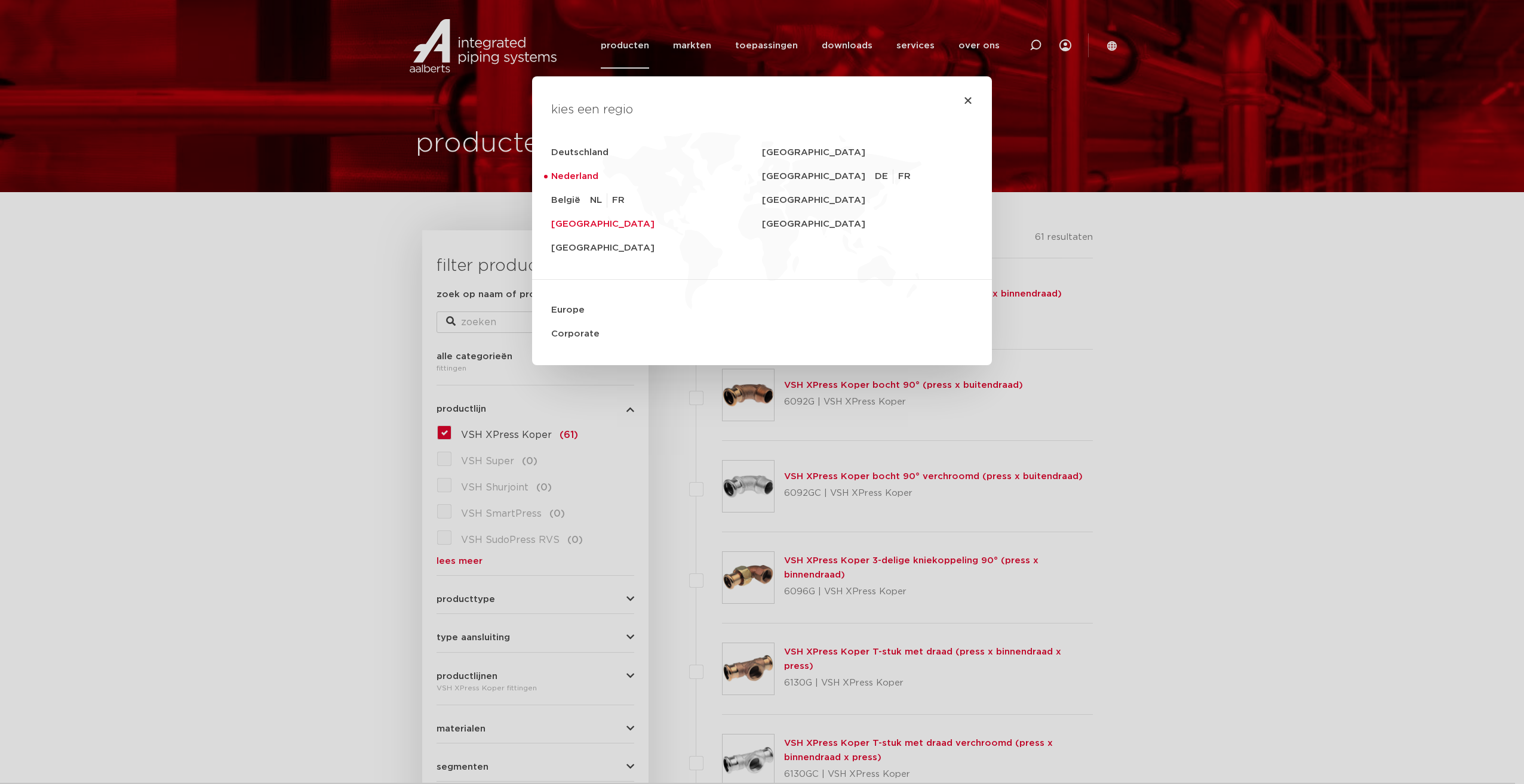
click at [555, 223] on link "[GEOGRAPHIC_DATA]" at bounding box center [656, 225] width 210 height 24
